Goal: Task Accomplishment & Management: Use online tool/utility

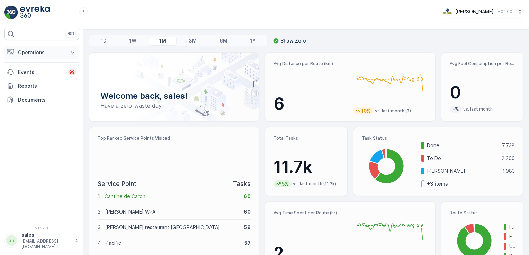
click at [65, 52] on button "Operations" at bounding box center [41, 53] width 75 height 14
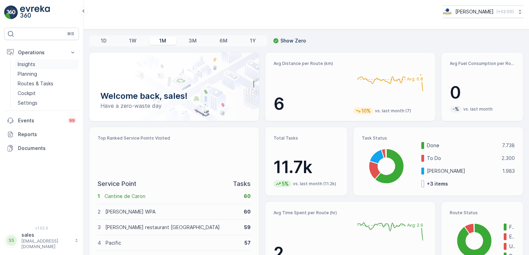
click at [37, 65] on link "Insights" at bounding box center [47, 64] width 64 height 10
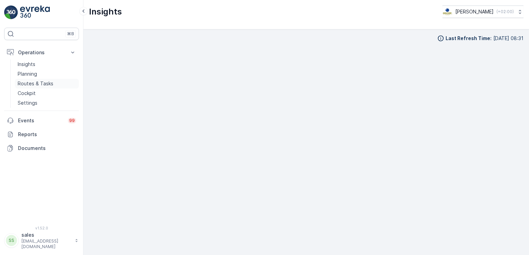
click at [45, 81] on p "Routes & Tasks" at bounding box center [36, 83] width 36 height 7
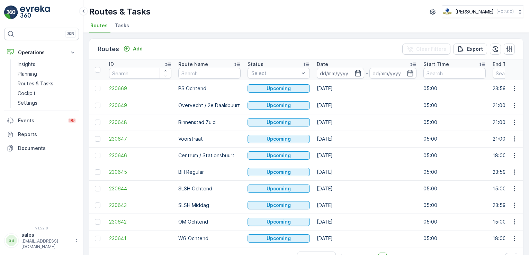
click at [118, 24] on span "Tasks" at bounding box center [121, 25] width 15 height 7
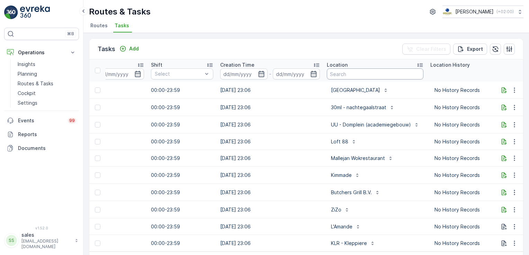
scroll to position [0, 461]
click at [396, 77] on input "text" at bounding box center [374, 73] width 97 height 11
type input "Boat"
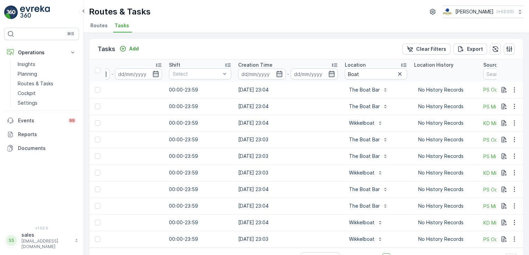
scroll to position [0, 443]
click at [361, 76] on input "Boat" at bounding box center [375, 73] width 62 height 11
type input "Boat Bar"
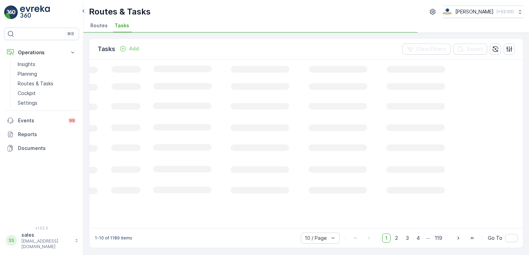
scroll to position [0, 230]
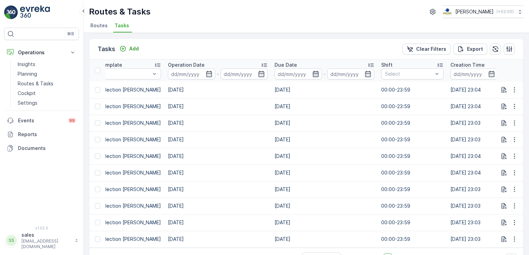
click at [306, 74] on div at bounding box center [297, 73] width 47 height 11
click at [312, 74] on icon "button" at bounding box center [315, 74] width 6 height 6
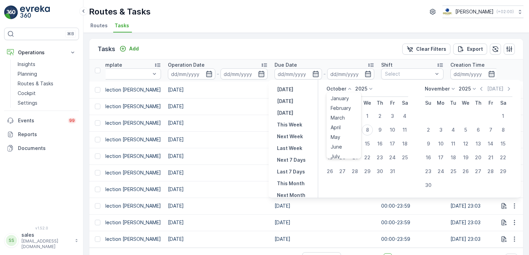
click at [344, 91] on p "October" at bounding box center [336, 88] width 20 height 7
click at [344, 122] on span "September" at bounding box center [343, 123] width 26 height 7
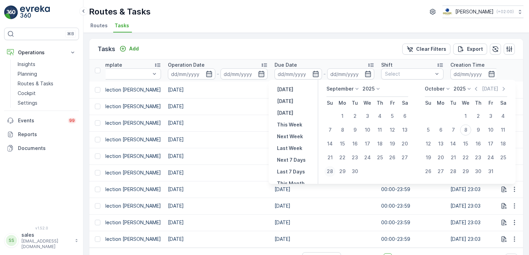
click at [331, 171] on div "28" at bounding box center [329, 171] width 11 height 11
type input "28.09.2025"
click at [466, 132] on div "8" at bounding box center [465, 130] width 11 height 11
type input "08.10.2025"
click at [331, 172] on div "28" at bounding box center [329, 171] width 11 height 11
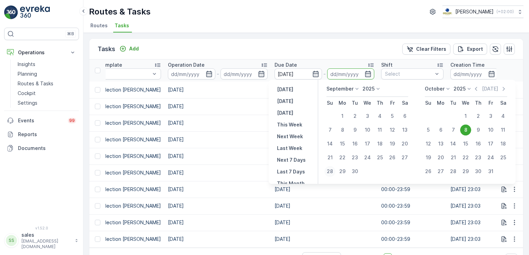
type input "28.09.2025"
click at [365, 74] on icon "button" at bounding box center [367, 74] width 7 height 7
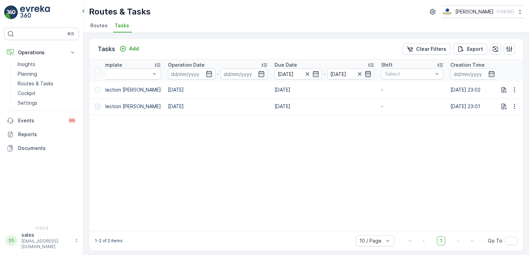
click at [365, 75] on icon "button" at bounding box center [368, 74] width 6 height 6
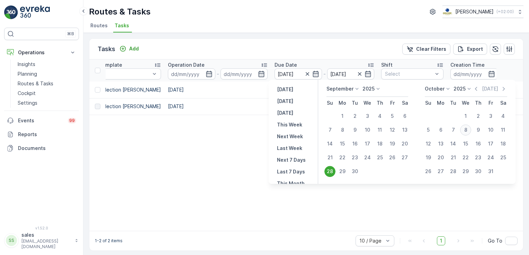
click at [464, 131] on div "8" at bounding box center [465, 130] width 11 height 11
type input "08.10.2025"
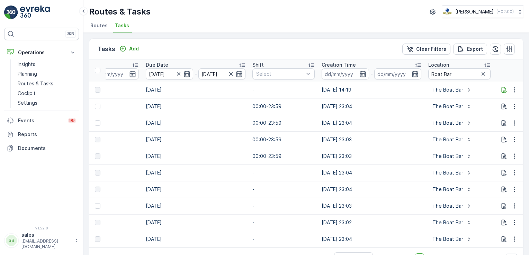
scroll to position [0, 405]
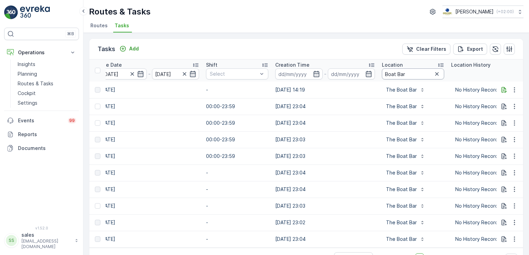
drag, startPoint x: 435, startPoint y: 65, endPoint x: 430, endPoint y: 67, distance: 5.7
click at [430, 68] on th "Location Boat Bar" at bounding box center [412, 70] width 69 height 22
click at [437, 64] on icon at bounding box center [440, 65] width 7 height 7
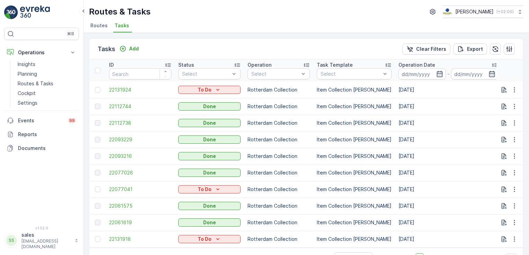
click at [491, 63] on icon at bounding box center [494, 65] width 7 height 7
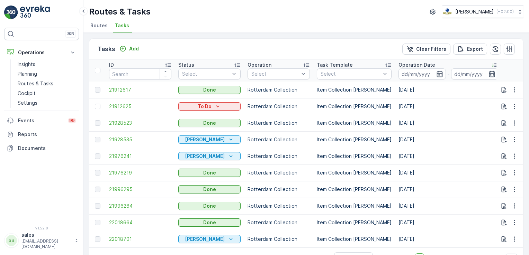
click at [302, 137] on p "Rotterdam Collection" at bounding box center [278, 139] width 62 height 7
click at [436, 73] on icon "button" at bounding box center [439, 74] width 6 height 6
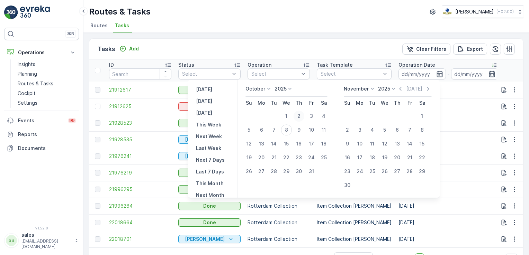
click at [303, 116] on div "2" at bounding box center [298, 116] width 11 height 11
type input "02.10.2025"
click at [436, 75] on icon "button" at bounding box center [439, 74] width 7 height 7
type input "02.10.2025"
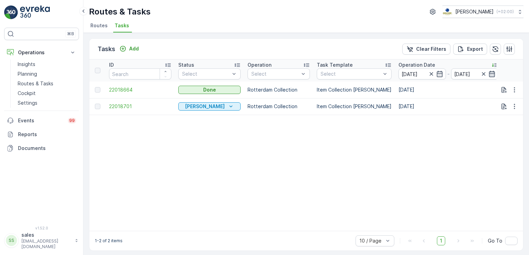
click at [489, 75] on icon "button" at bounding box center [492, 74] width 6 height 6
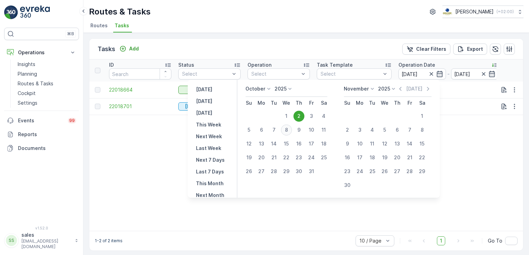
click at [291, 128] on div "8" at bounding box center [286, 130] width 11 height 11
type input "08.10.2025"
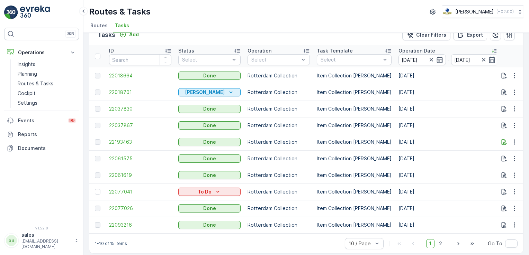
scroll to position [21, 0]
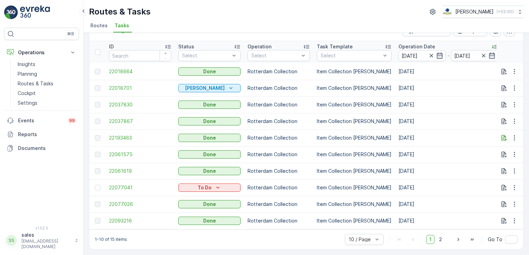
click at [361, 180] on td "Item Collection [PERSON_NAME]" at bounding box center [354, 188] width 82 height 17
click at [440, 240] on span "2" at bounding box center [439, 239] width 9 height 9
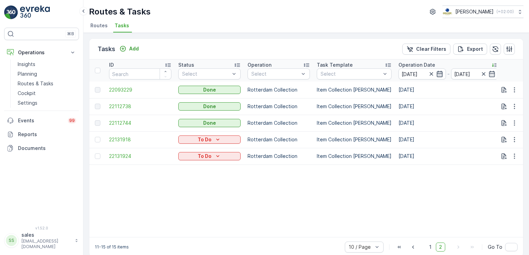
click at [436, 74] on icon "button" at bounding box center [439, 74] width 7 height 7
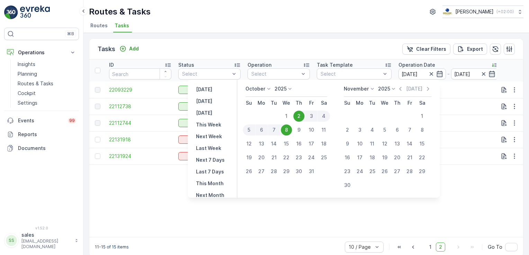
click at [260, 91] on p "October" at bounding box center [255, 88] width 20 height 7
click at [267, 124] on span "September" at bounding box center [262, 123] width 26 height 7
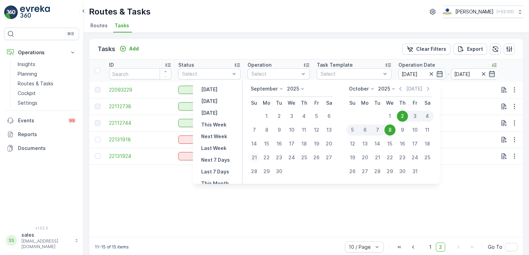
click at [257, 159] on div "21" at bounding box center [253, 157] width 11 height 11
type input "21.09.2025"
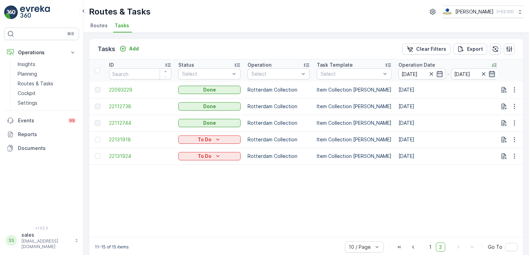
click at [488, 75] on icon "button" at bounding box center [491, 74] width 7 height 7
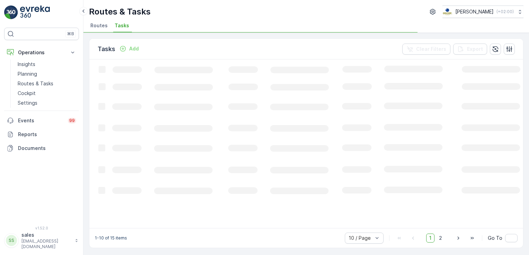
click at [338, 158] on icon "Loading..." at bounding box center [421, 143] width 664 height 168
click at [98, 27] on span "Routes" at bounding box center [98, 25] width 17 height 7
click at [120, 27] on span "Tasks" at bounding box center [121, 25] width 15 height 7
click at [84, 13] on icon at bounding box center [84, 11] width 8 height 8
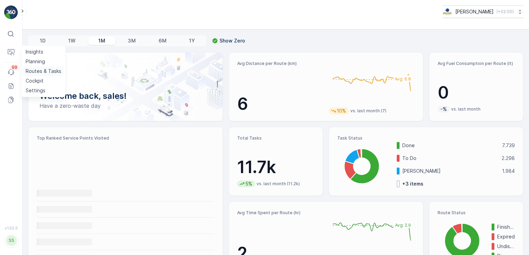
click at [38, 73] on p "Routes & Tasks" at bounding box center [44, 71] width 36 height 7
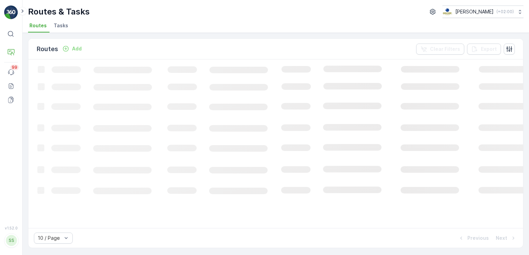
click at [61, 28] on span "Tasks" at bounding box center [61, 25] width 15 height 7
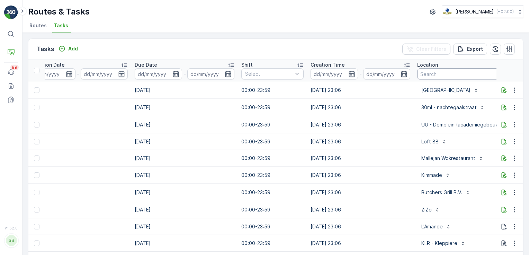
scroll to position [0, 310]
click at [436, 74] on input "text" at bounding box center [464, 73] width 97 height 11
type input "de eijk"
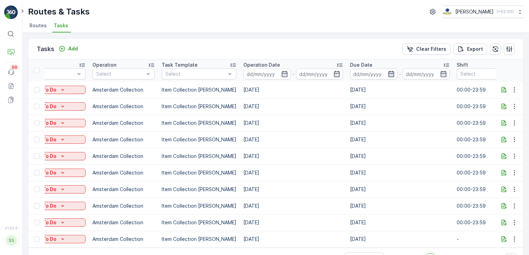
scroll to position [0, 93]
click at [282, 75] on icon "button" at bounding box center [285, 74] width 7 height 7
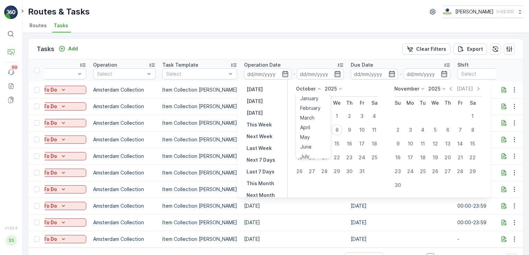
click at [312, 90] on p "October" at bounding box center [306, 88] width 20 height 7
click at [313, 141] on span "September" at bounding box center [313, 141] width 26 height 7
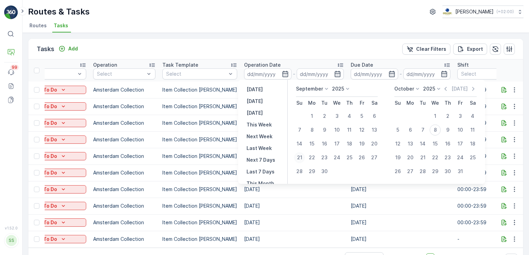
click at [302, 158] on div "21" at bounding box center [299, 157] width 11 height 11
type input "21.09.2025"
click at [436, 130] on div "8" at bounding box center [434, 130] width 11 height 11
type input "[DATE]"
click at [299, 160] on div "21" at bounding box center [299, 157] width 11 height 11
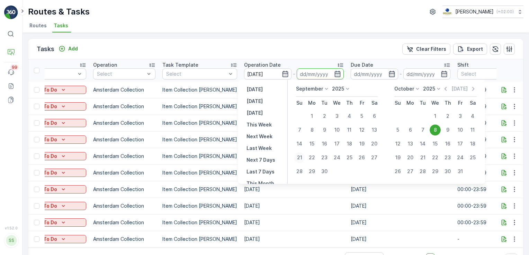
type input "21.09.2025"
click at [433, 132] on div "8" at bounding box center [434, 130] width 11 height 11
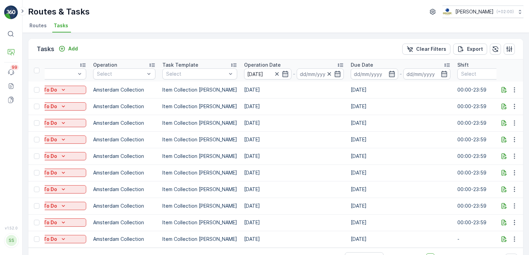
type input "08.10.2025"
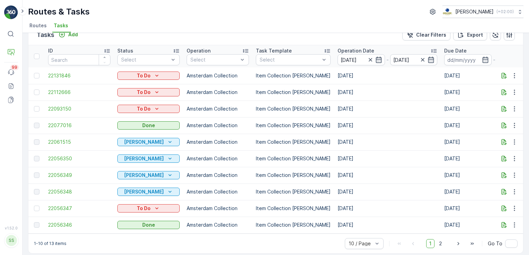
scroll to position [21, 0]
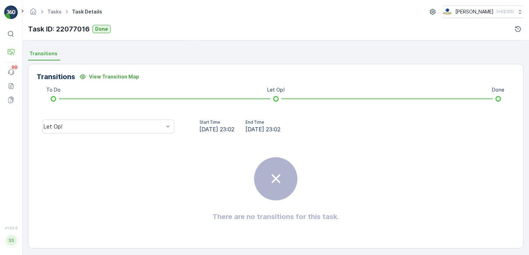
scroll to position [145, 0]
click at [145, 128] on div "Let Op!" at bounding box center [108, 125] width 132 height 14
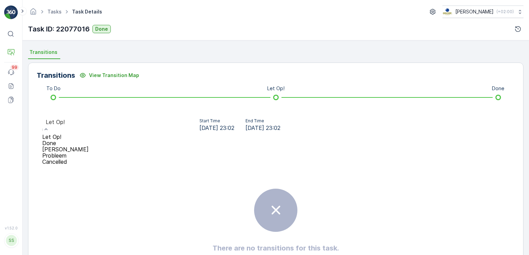
click at [89, 140] on div "Done" at bounding box center [65, 143] width 46 height 6
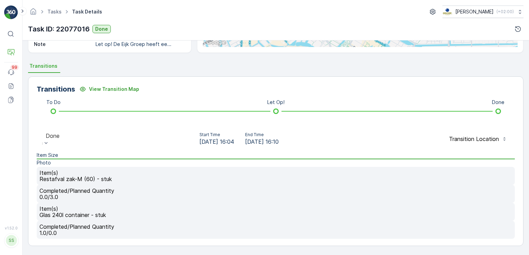
scroll to position [0, 0]
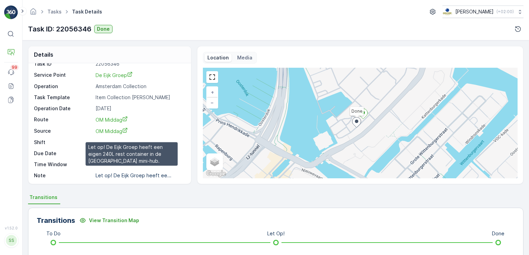
scroll to position [145, 0]
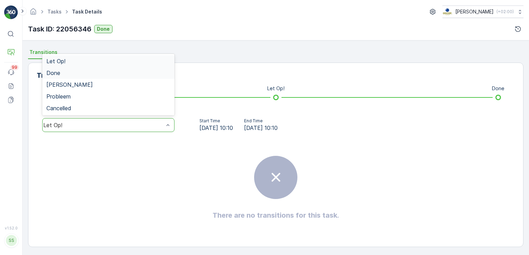
click at [123, 77] on div "Done" at bounding box center [108, 73] width 132 height 12
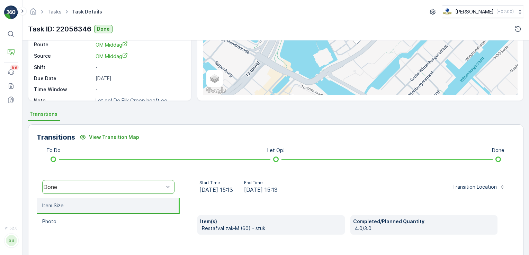
scroll to position [0, 0]
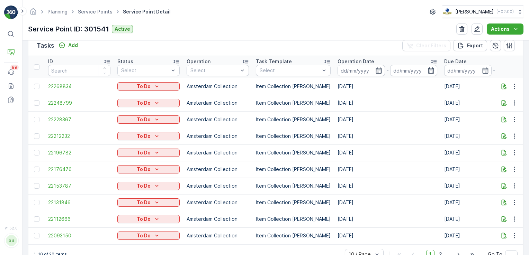
scroll to position [228, 0]
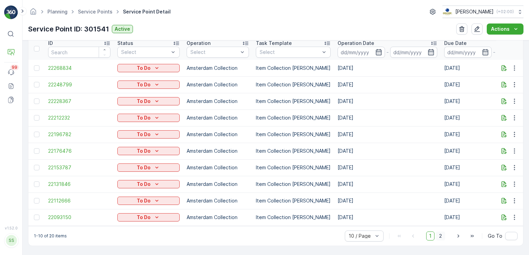
click at [439, 236] on span "2" at bounding box center [439, 236] width 9 height 9
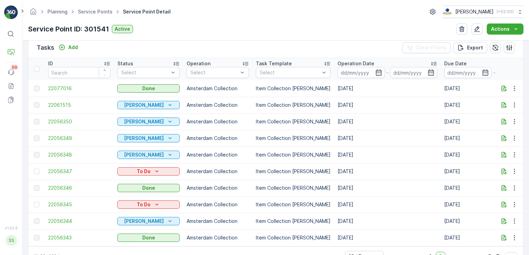
scroll to position [228, 0]
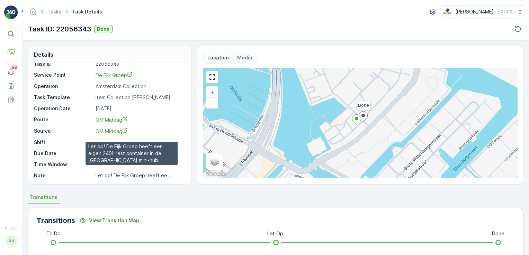
scroll to position [104, 0]
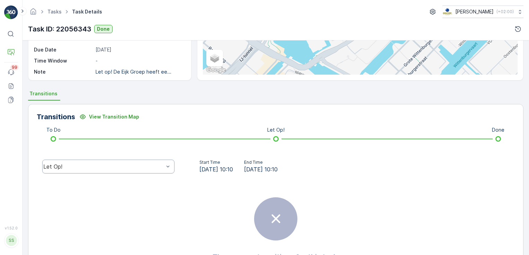
click at [155, 163] on div "Let Op!" at bounding box center [108, 167] width 132 height 14
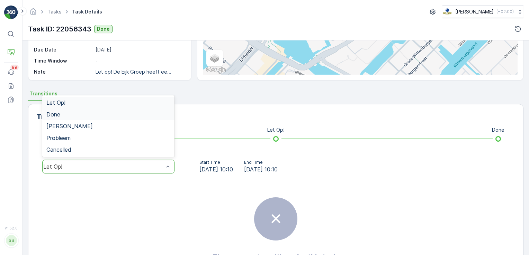
click at [116, 113] on div "Done" at bounding box center [108, 114] width 124 height 6
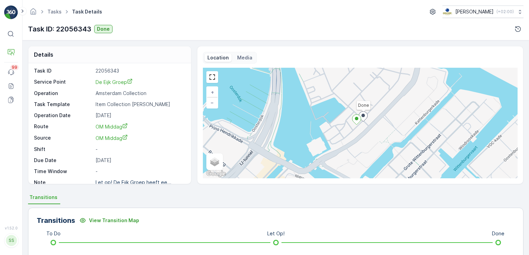
scroll to position [0, 0]
